Goal: Find specific page/section: Find specific page/section

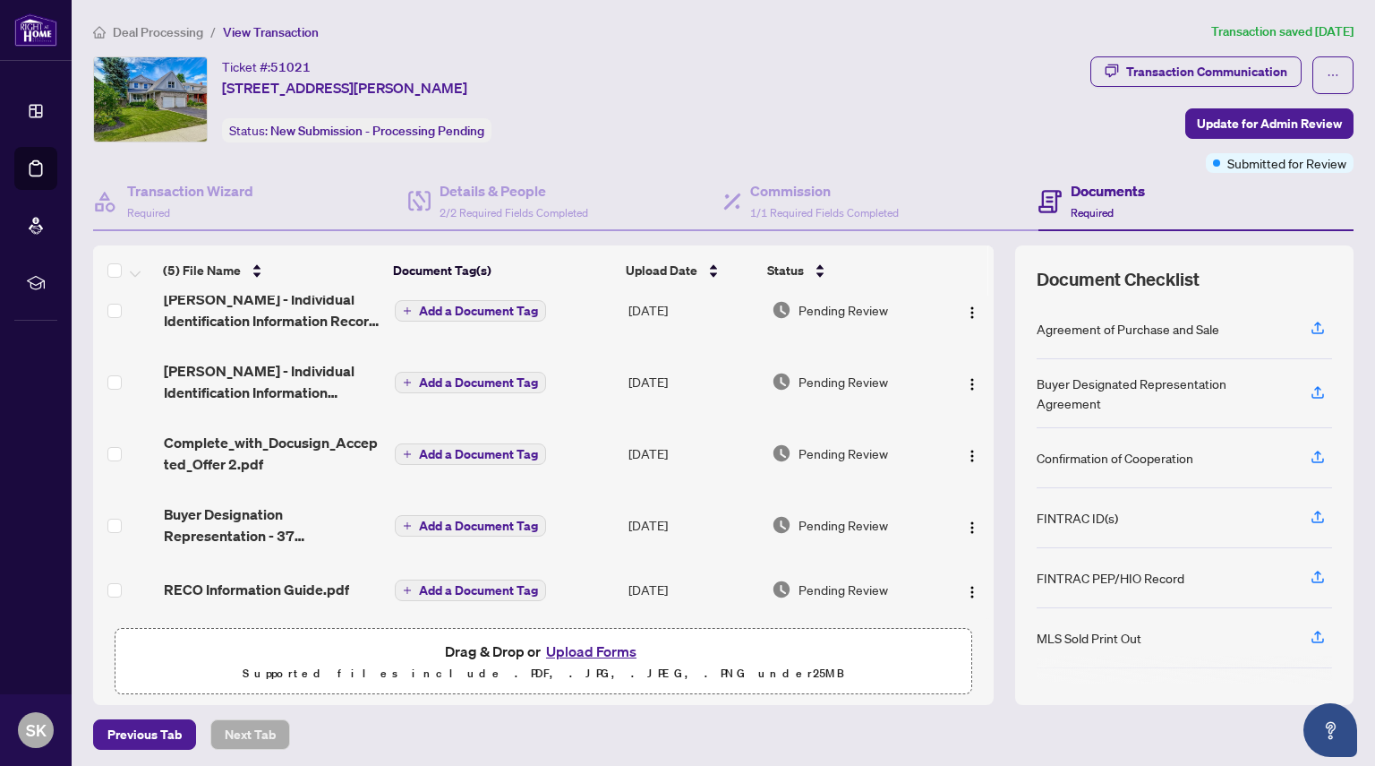
scroll to position [4, 0]
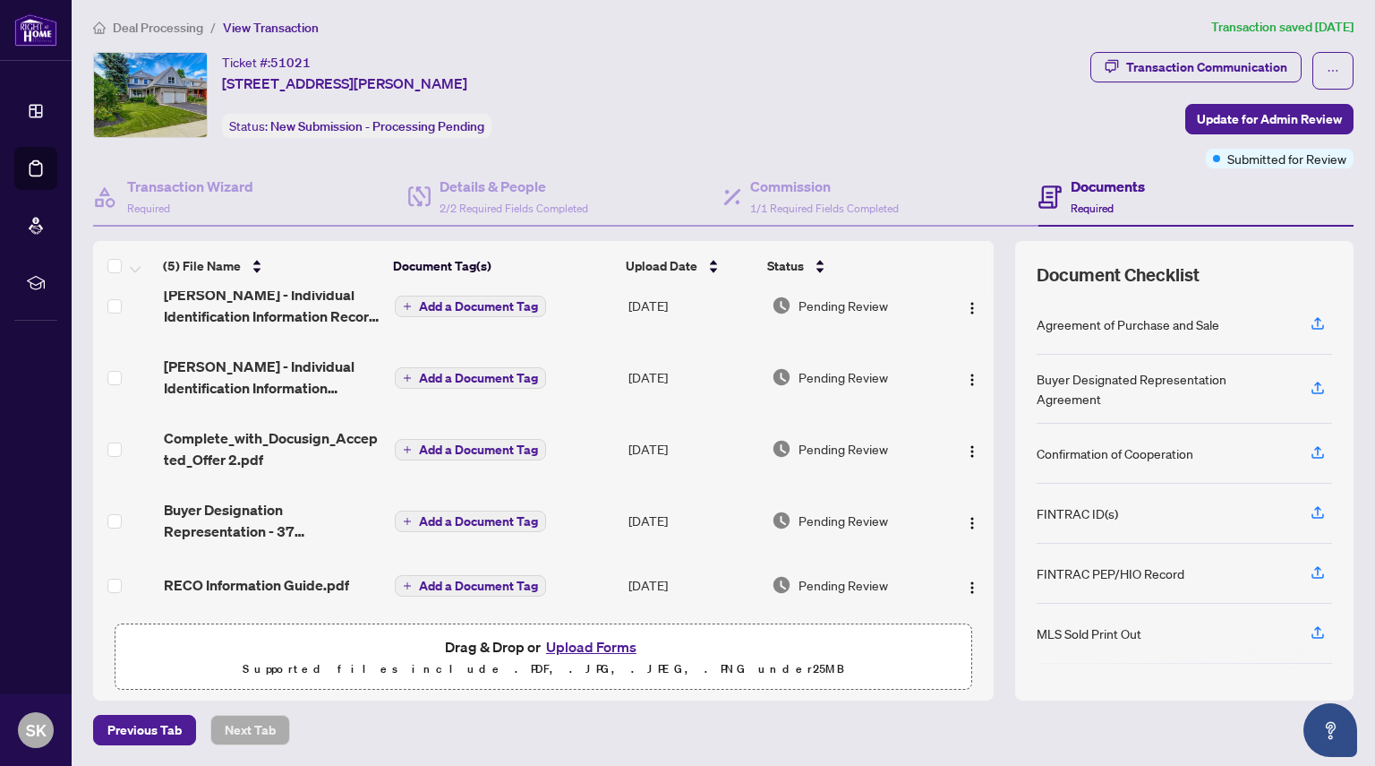
click at [1099, 180] on h4 "Documents" at bounding box center [1108, 186] width 74 height 21
click at [492, 190] on h4 "Details & People" at bounding box center [514, 186] width 149 height 21
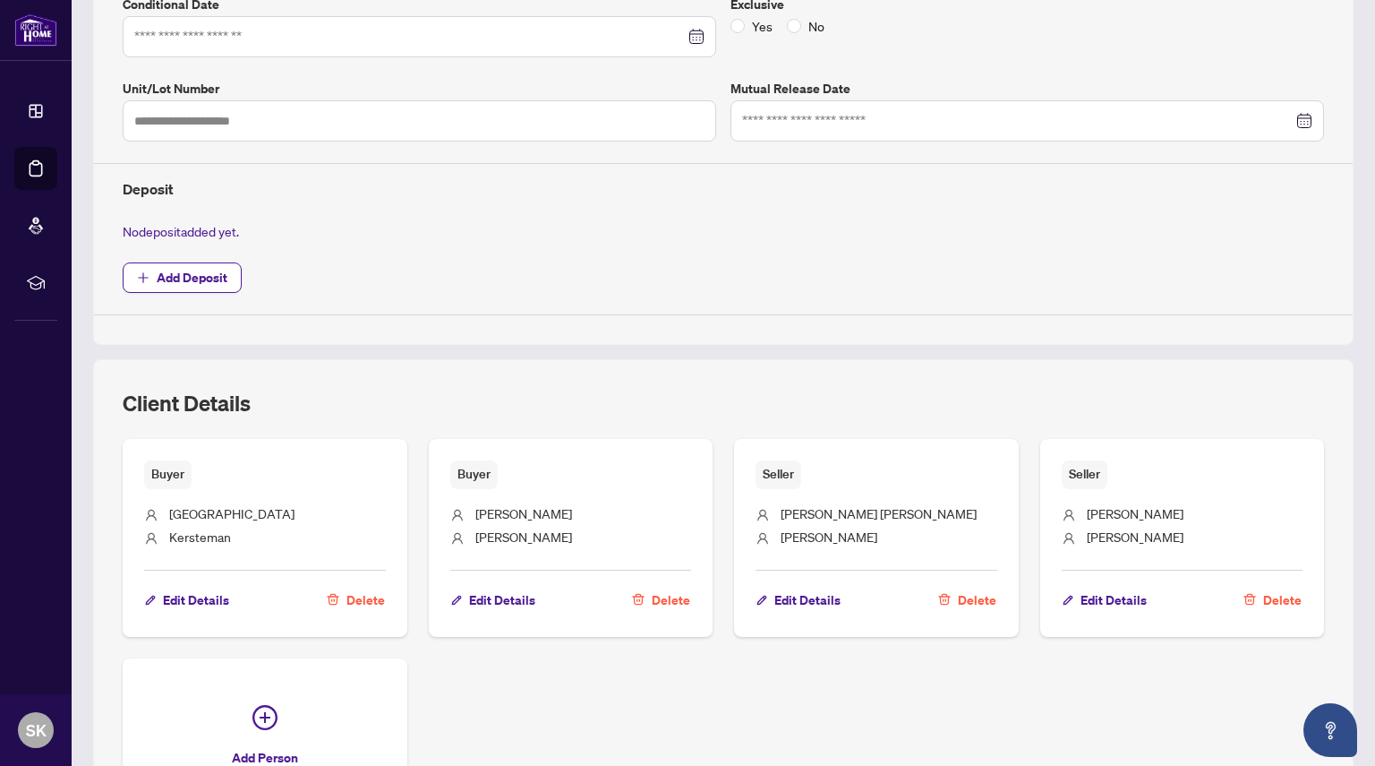
scroll to position [647, 0]
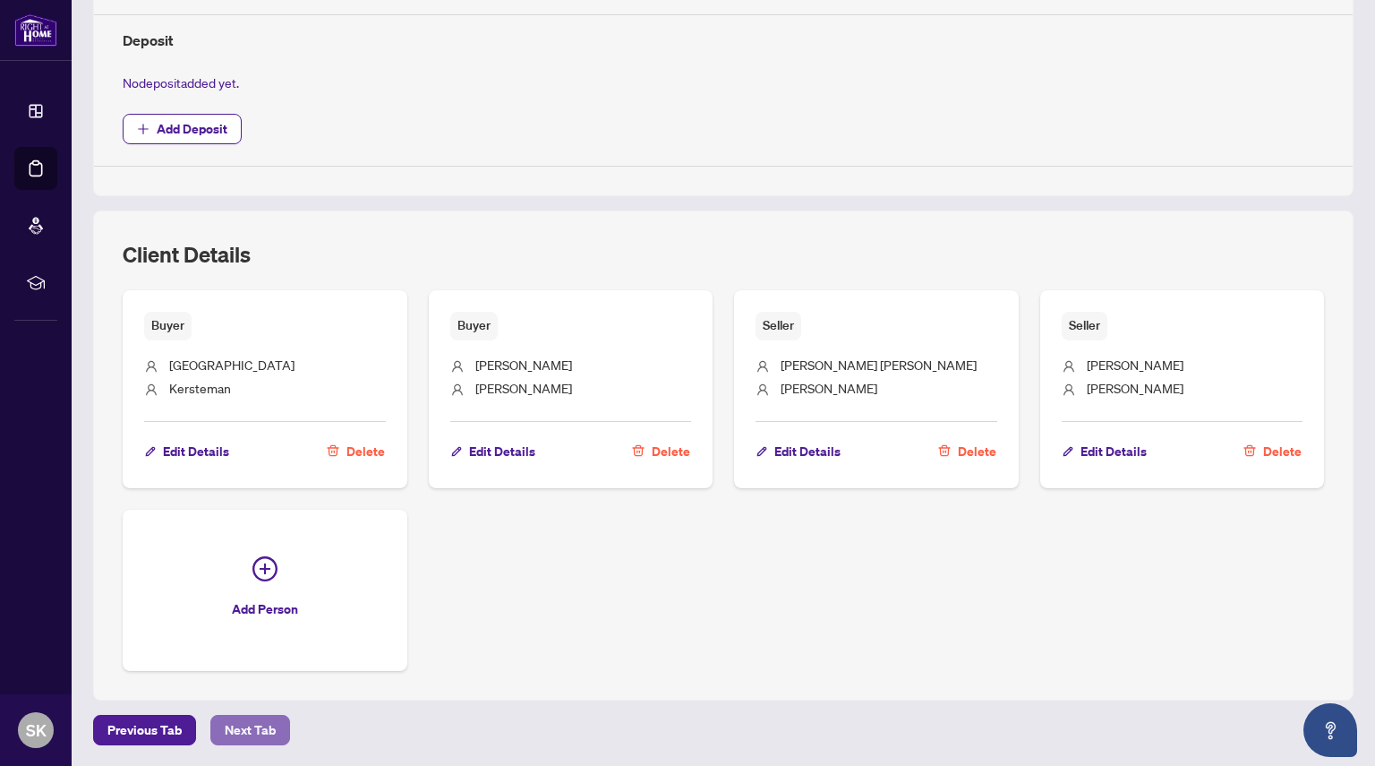
click at [253, 723] on span "Next Tab" at bounding box center [250, 729] width 51 height 29
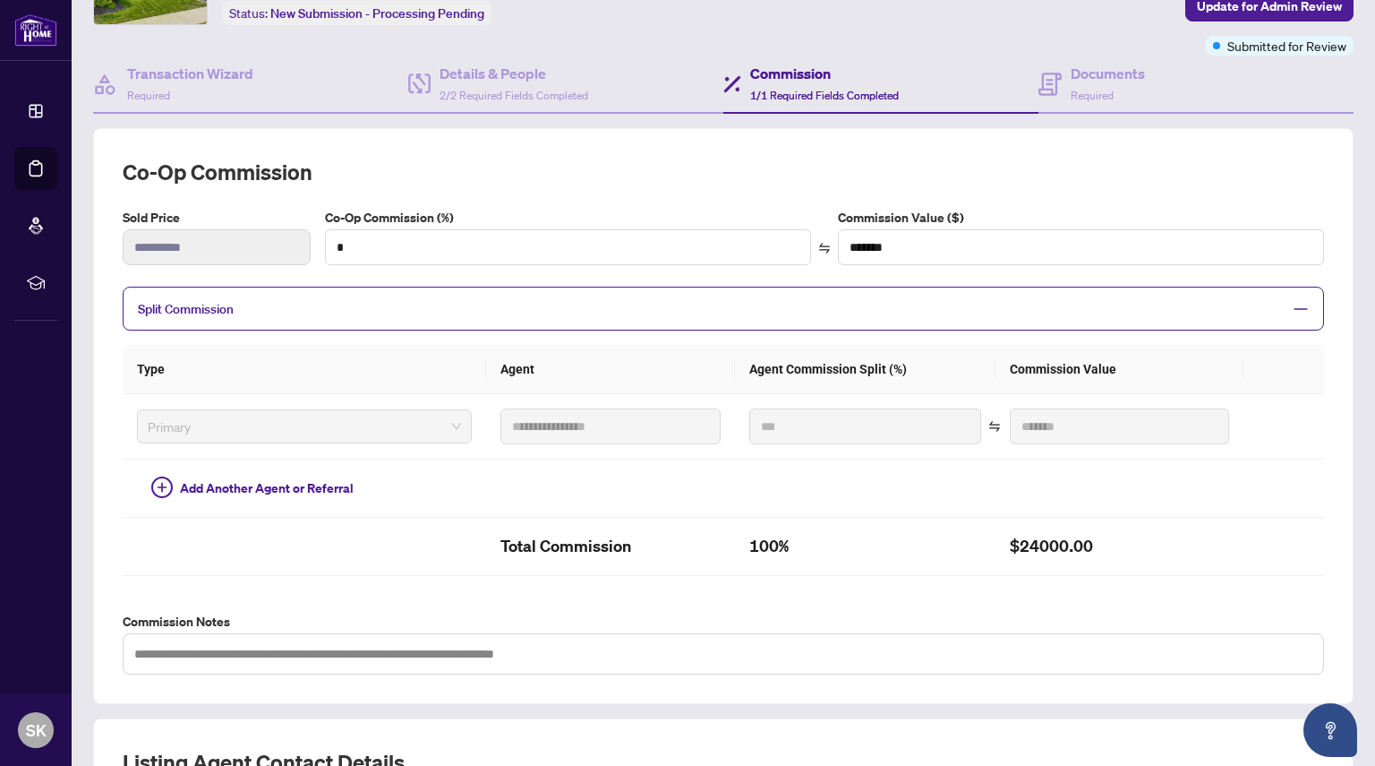
scroll to position [118, 0]
click at [288, 429] on span "Primary" at bounding box center [304, 425] width 313 height 27
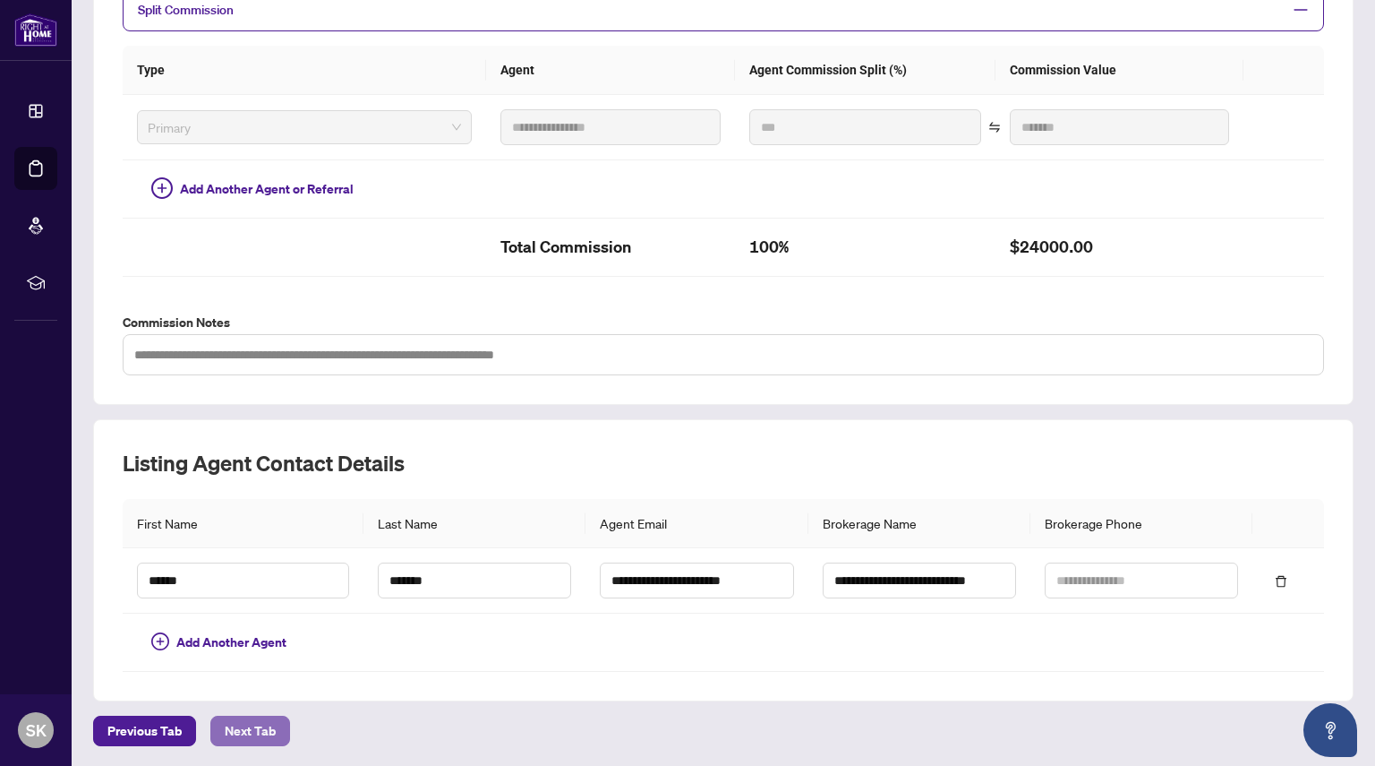
click at [246, 724] on span "Next Tab" at bounding box center [250, 730] width 51 height 29
